Goal: Task Accomplishment & Management: Use online tool/utility

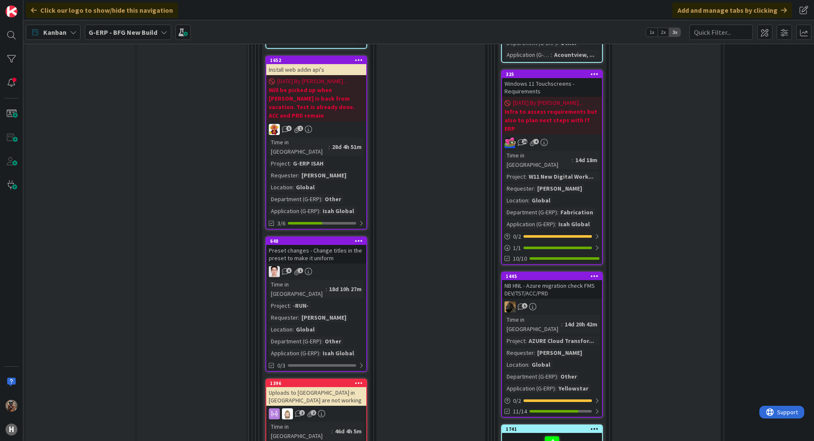
scroll to position [1909, 0]
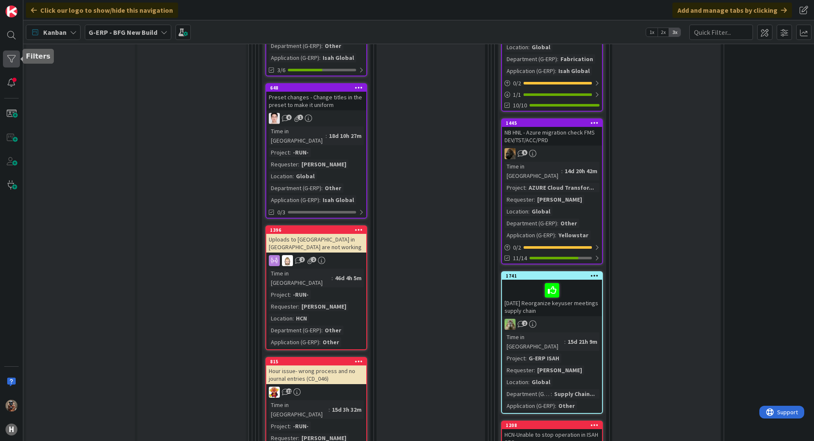
click at [5, 59] on div at bounding box center [11, 58] width 17 height 17
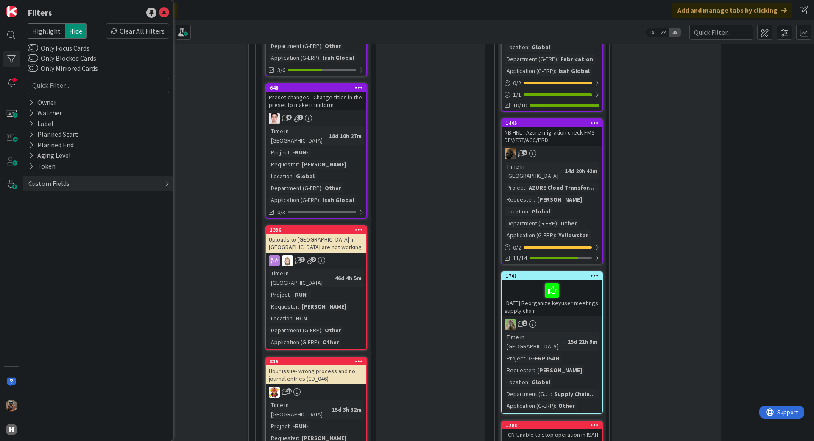
click at [241, 92] on div "Input Buffer During the Replenishment Meeting the team & Team Manager will sele…" at bounding box center [191, 56] width 109 height 3813
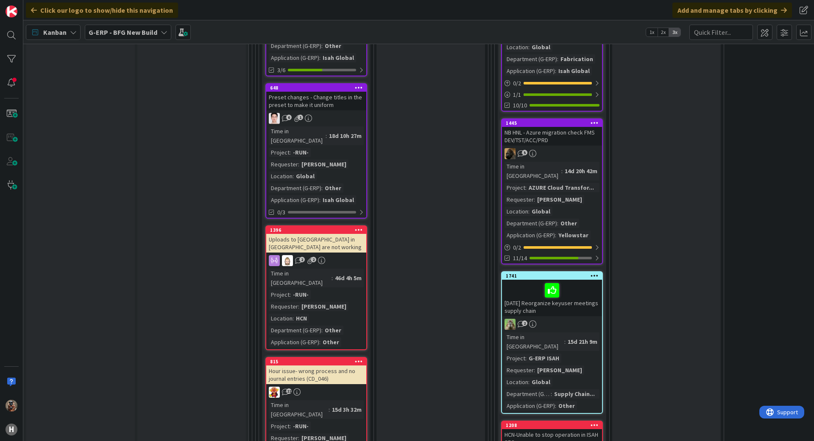
click at [143, 37] on div "G-ERP - BFG New Build" at bounding box center [128, 32] width 87 height 15
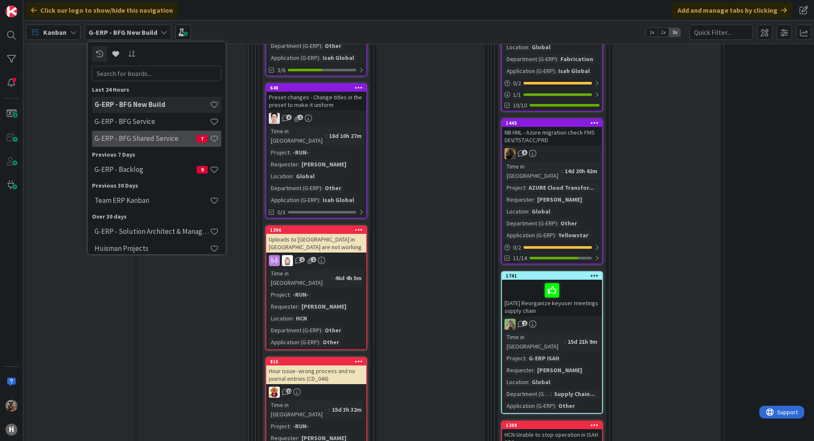
click at [140, 141] on h4 "G-ERP - BFG Shared Service" at bounding box center [146, 138] width 102 height 8
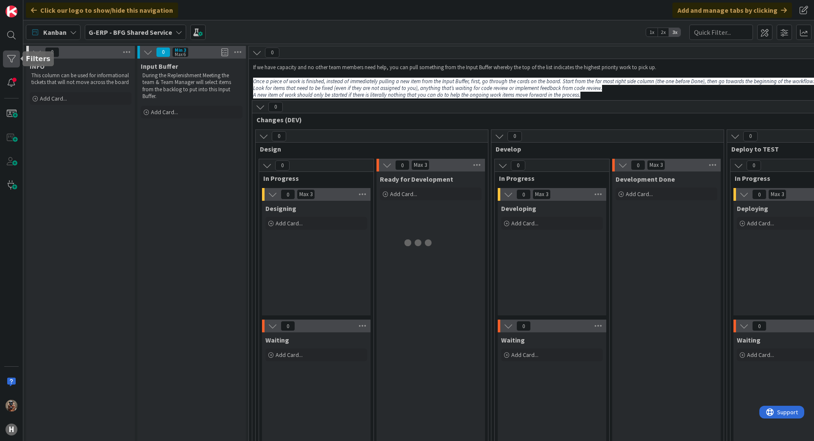
click at [7, 53] on div at bounding box center [11, 58] width 17 height 17
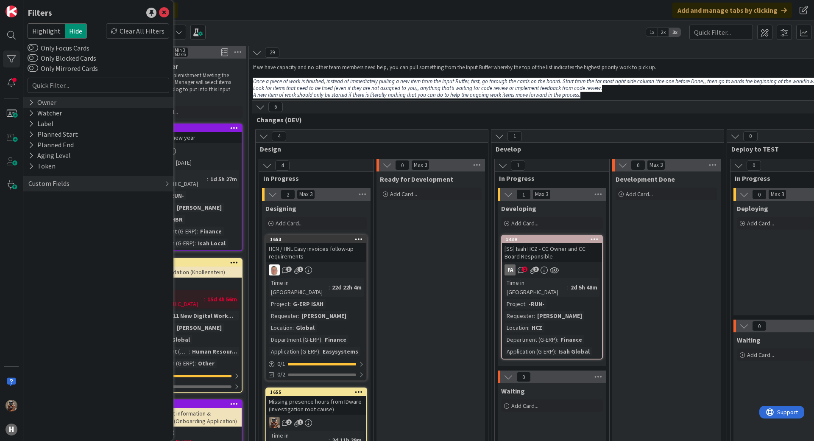
click at [70, 101] on div "Owner" at bounding box center [98, 102] width 150 height 11
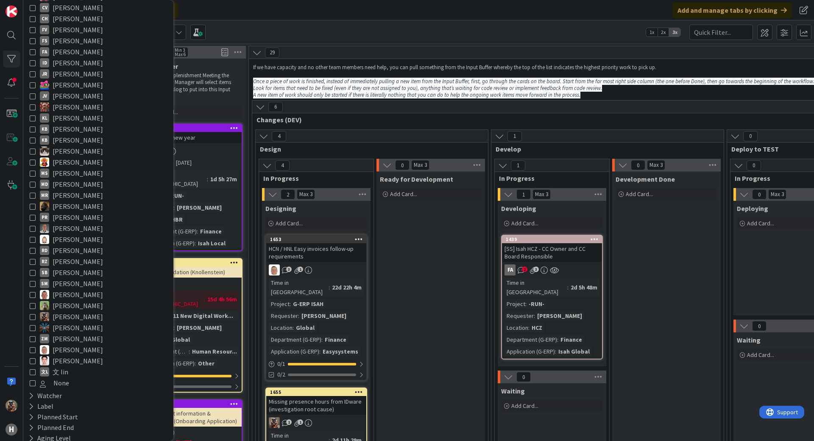
scroll to position [89, 0]
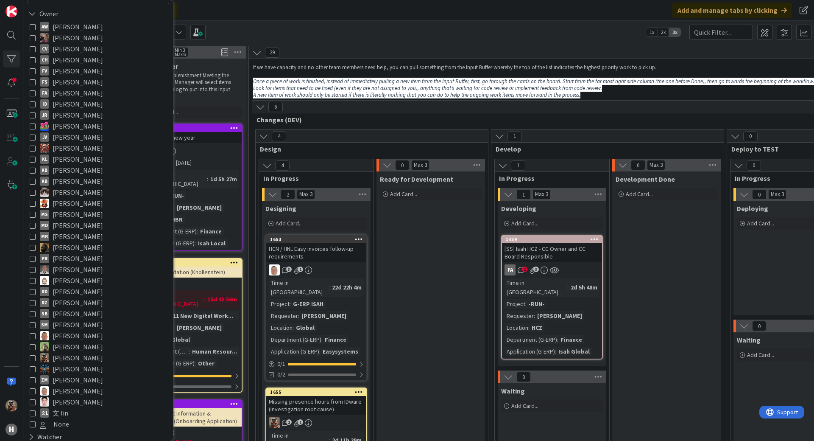
click at [64, 355] on span "[PERSON_NAME]" at bounding box center [78, 357] width 50 height 11
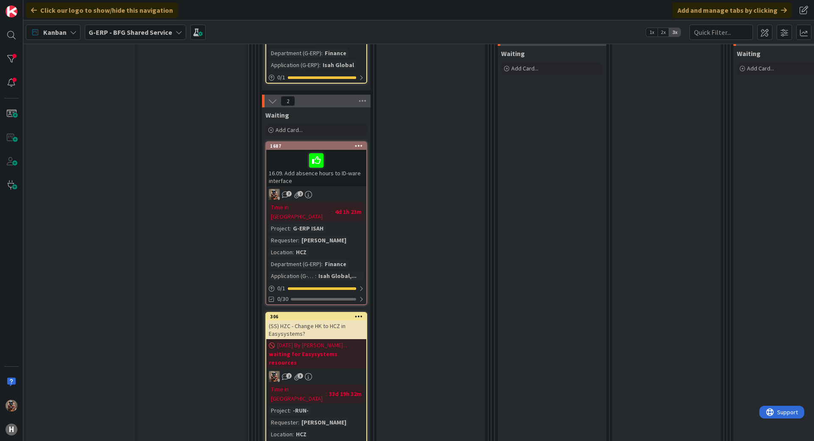
scroll to position [424, 0]
